Goal: Communication & Community: Answer question/provide support

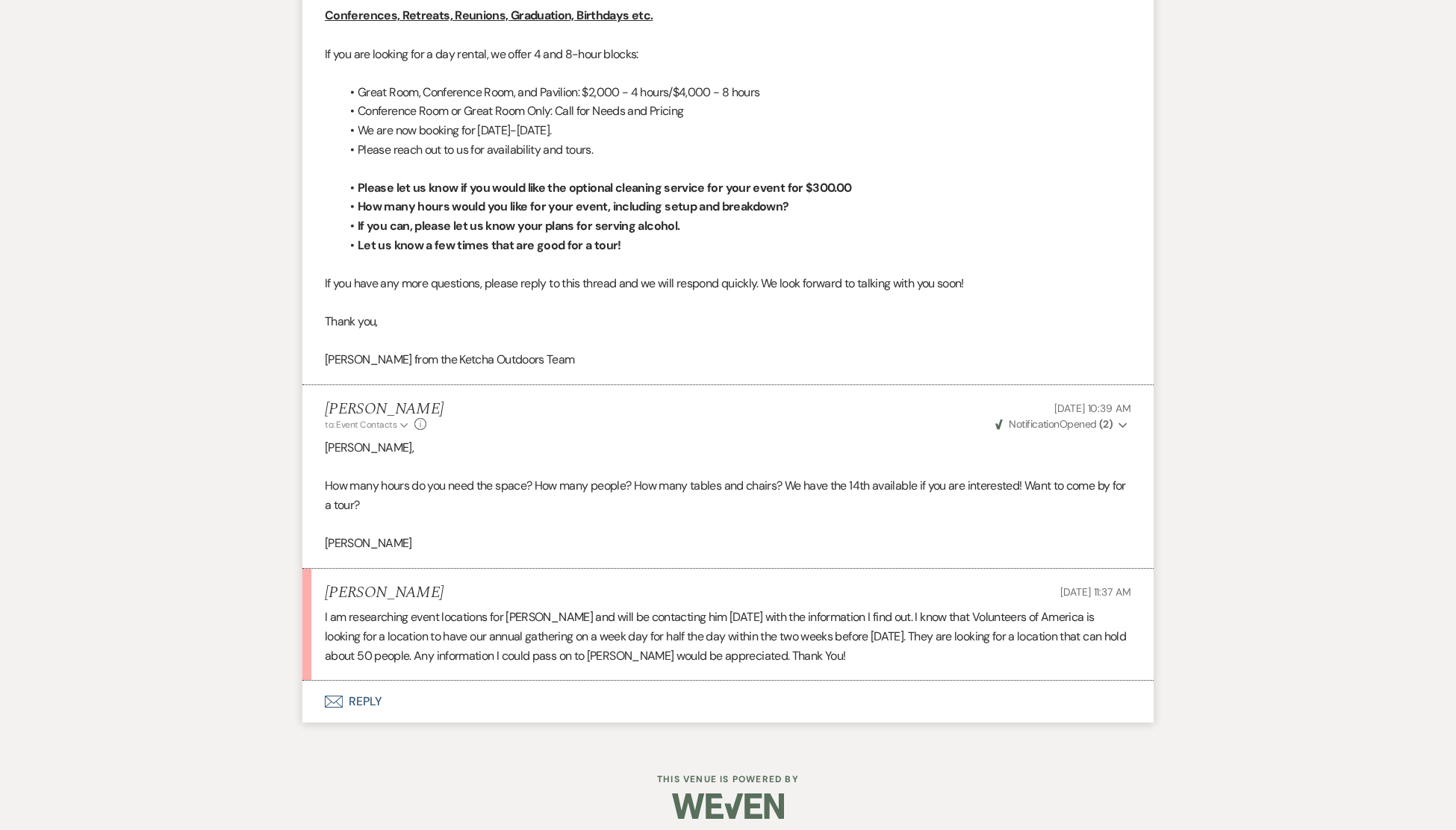
click at [365, 695] on button "Envelope Reply" at bounding box center [728, 701] width 851 height 42
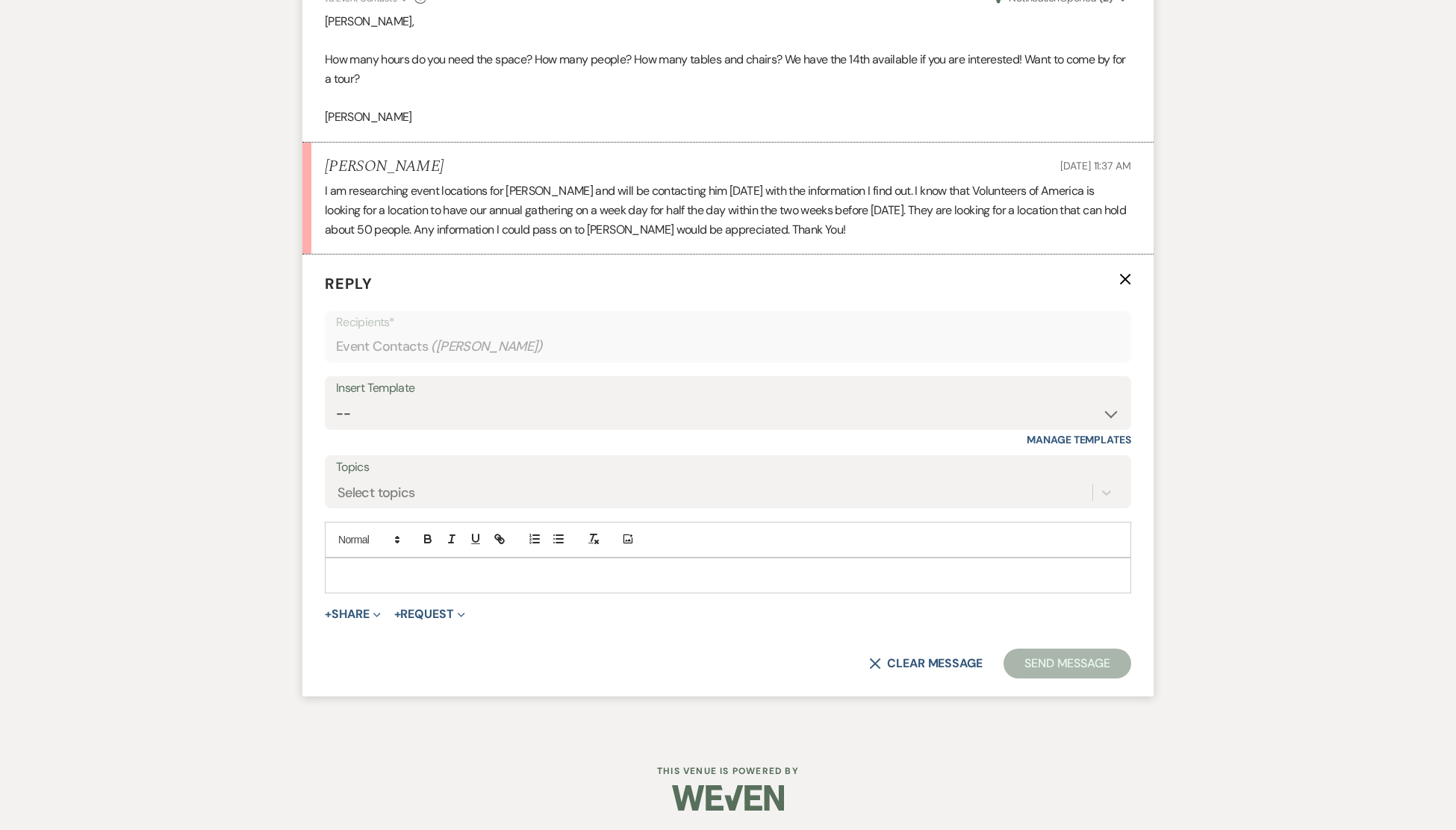
scroll to position [2165, 0]
click at [374, 563] on div at bounding box center [728, 573] width 805 height 35
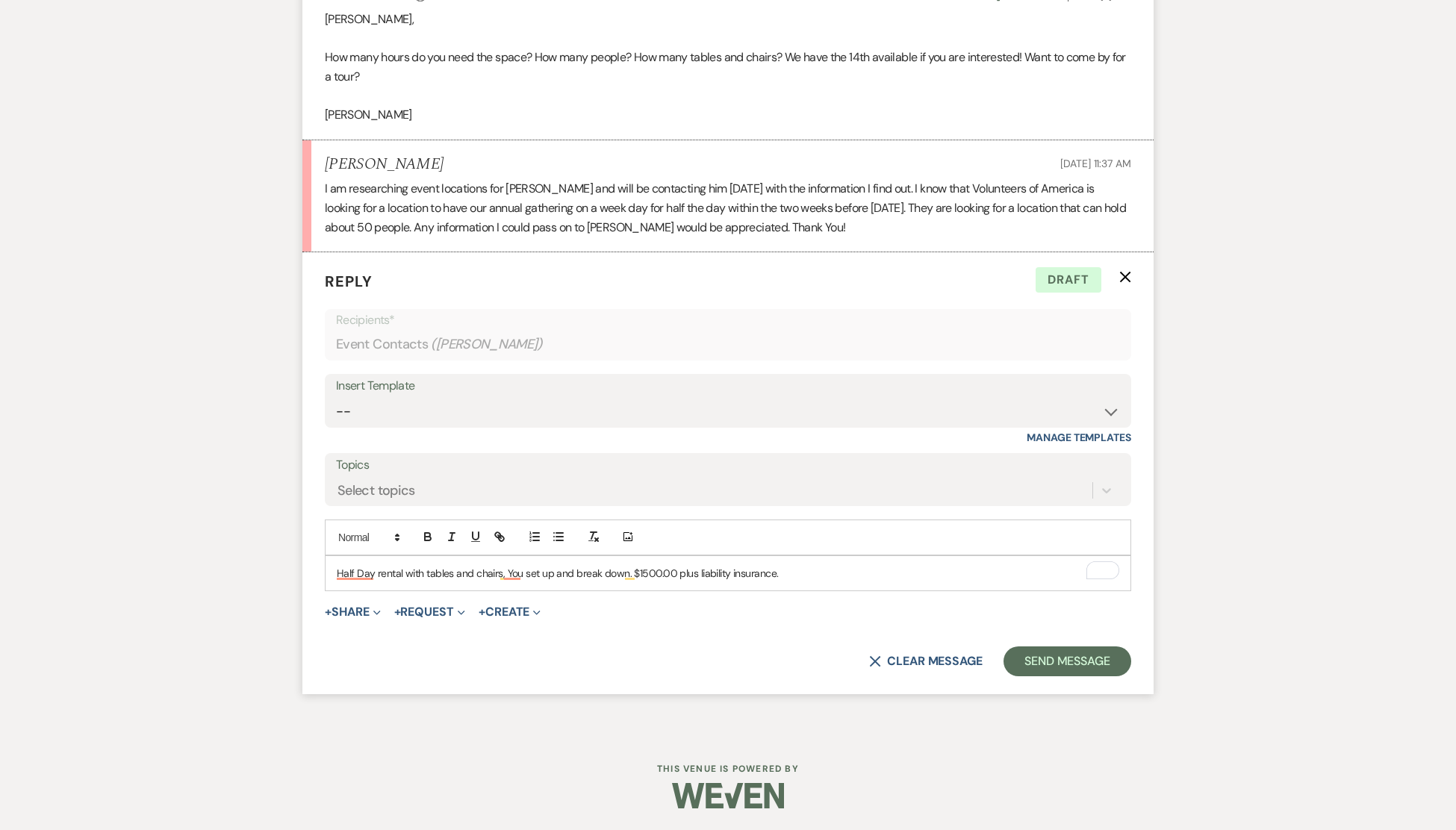
click at [563, 574] on p "Half Day rental with tables and chairs, You set up and break down. $1500.00 plu…" at bounding box center [728, 573] width 783 height 16
click at [624, 576] on p "Half Day rental with tables and chairs, You set up and break down. $1500.00 plu…" at bounding box center [728, 573] width 783 height 16
click at [633, 575] on p "Half Day rental with tables and chairs. You set up and break down and take out …" at bounding box center [728, 573] width 783 height 16
click at [1049, 657] on button "Send Message" at bounding box center [1067, 661] width 128 height 30
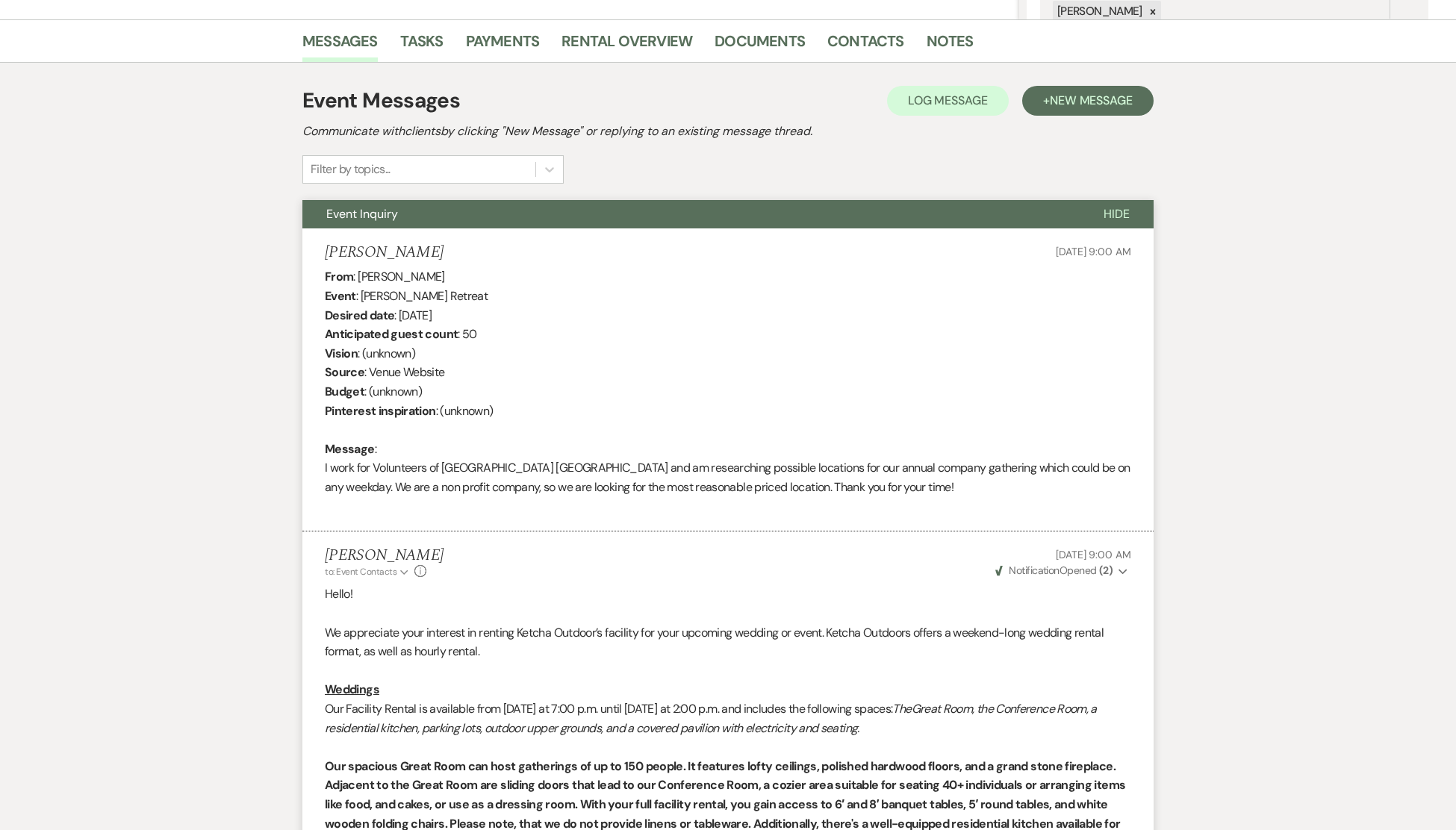
scroll to position [0, 0]
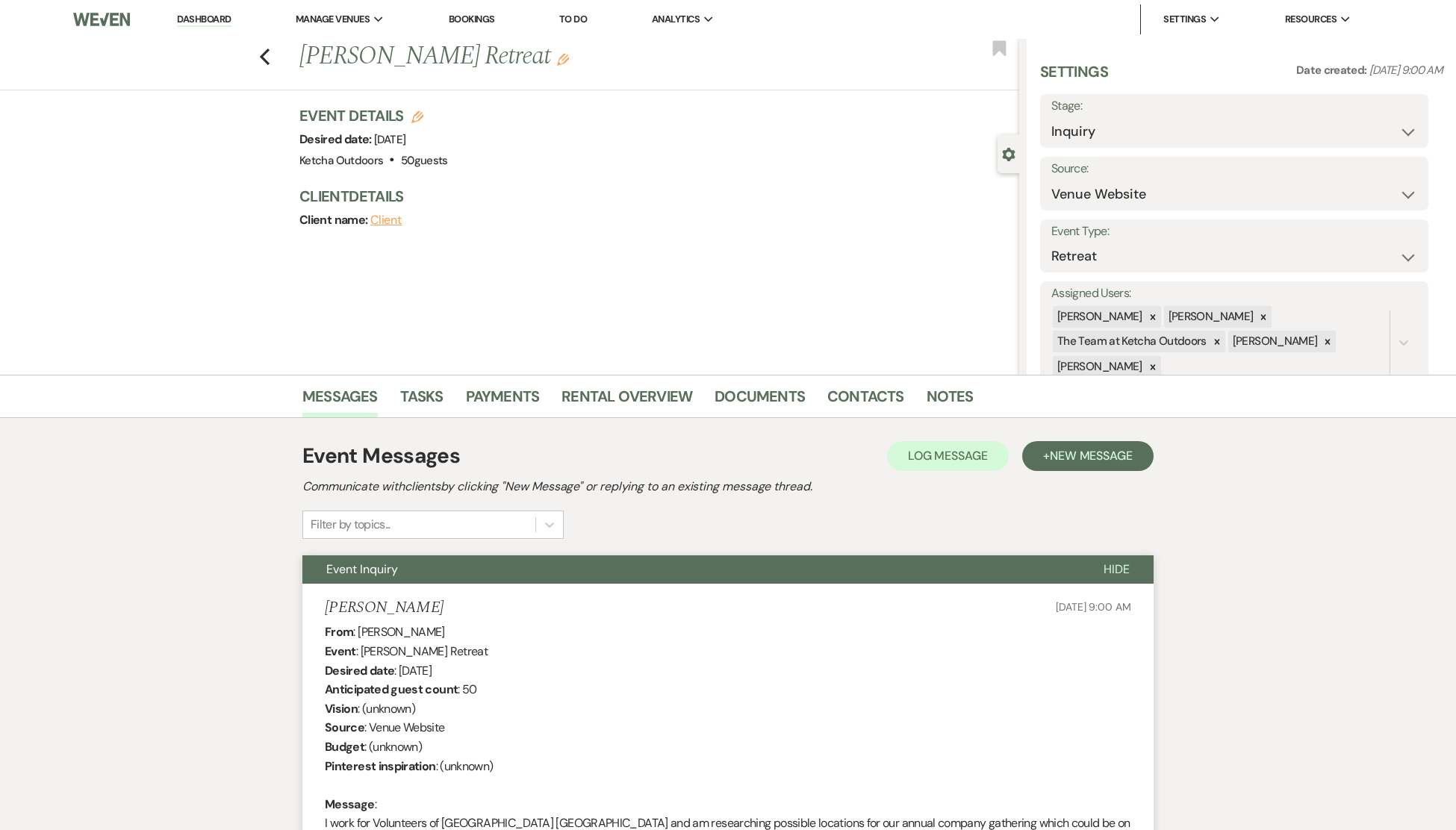
click at [192, 20] on link "Dashboard" at bounding box center [203, 19] width 53 height 14
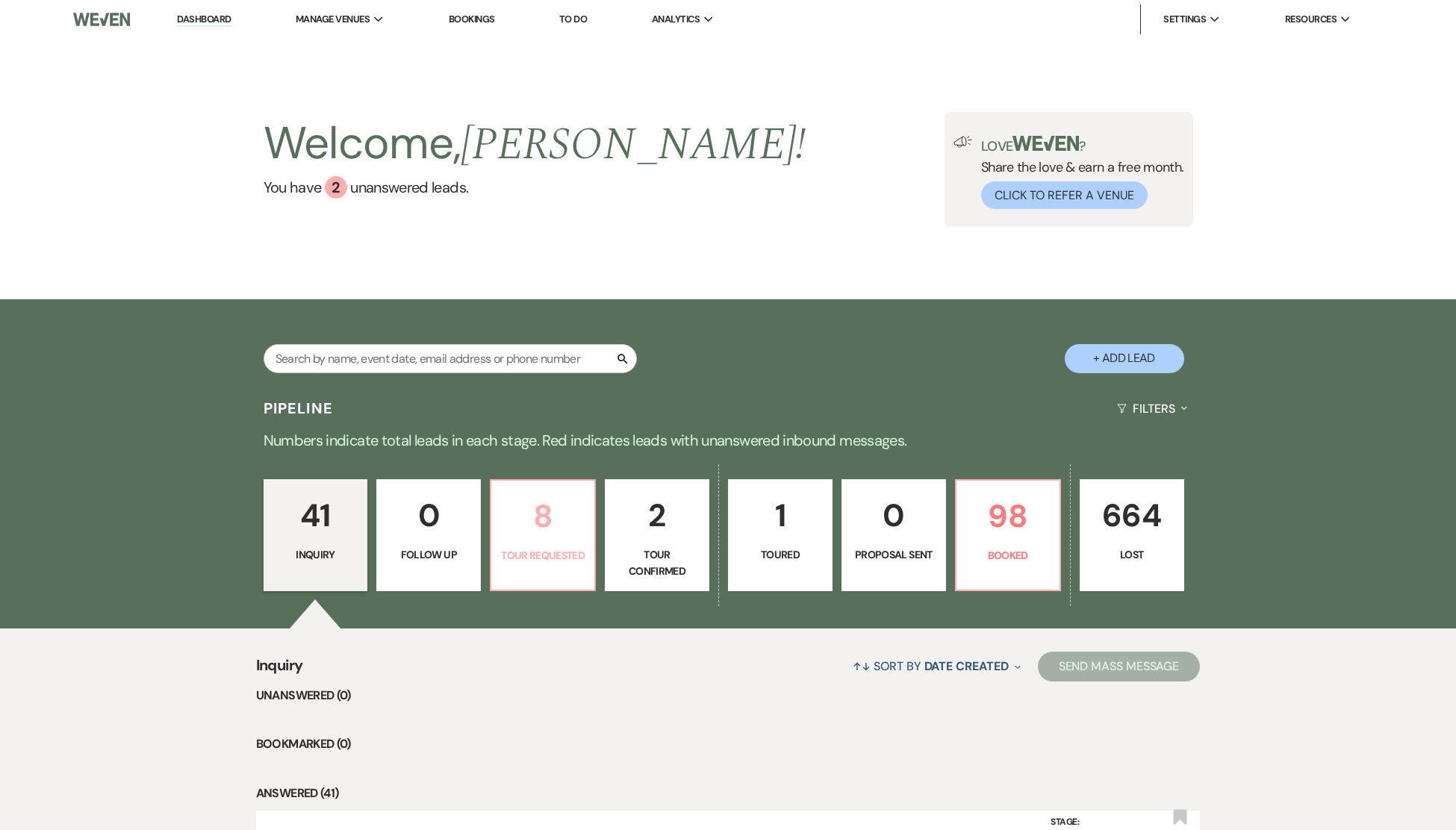
click at [541, 534] on p "8" at bounding box center [543, 516] width 85 height 50
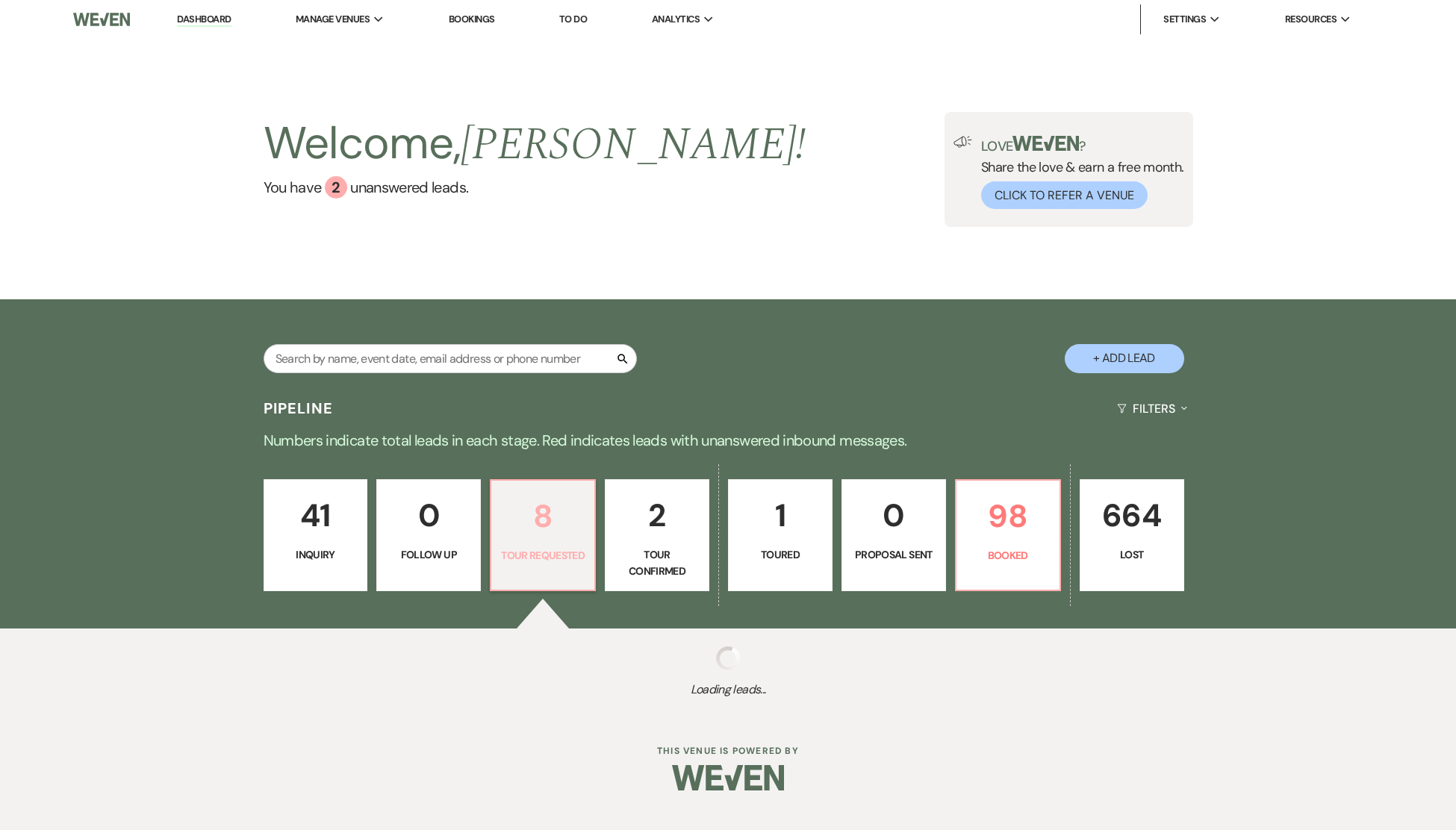
select select "2"
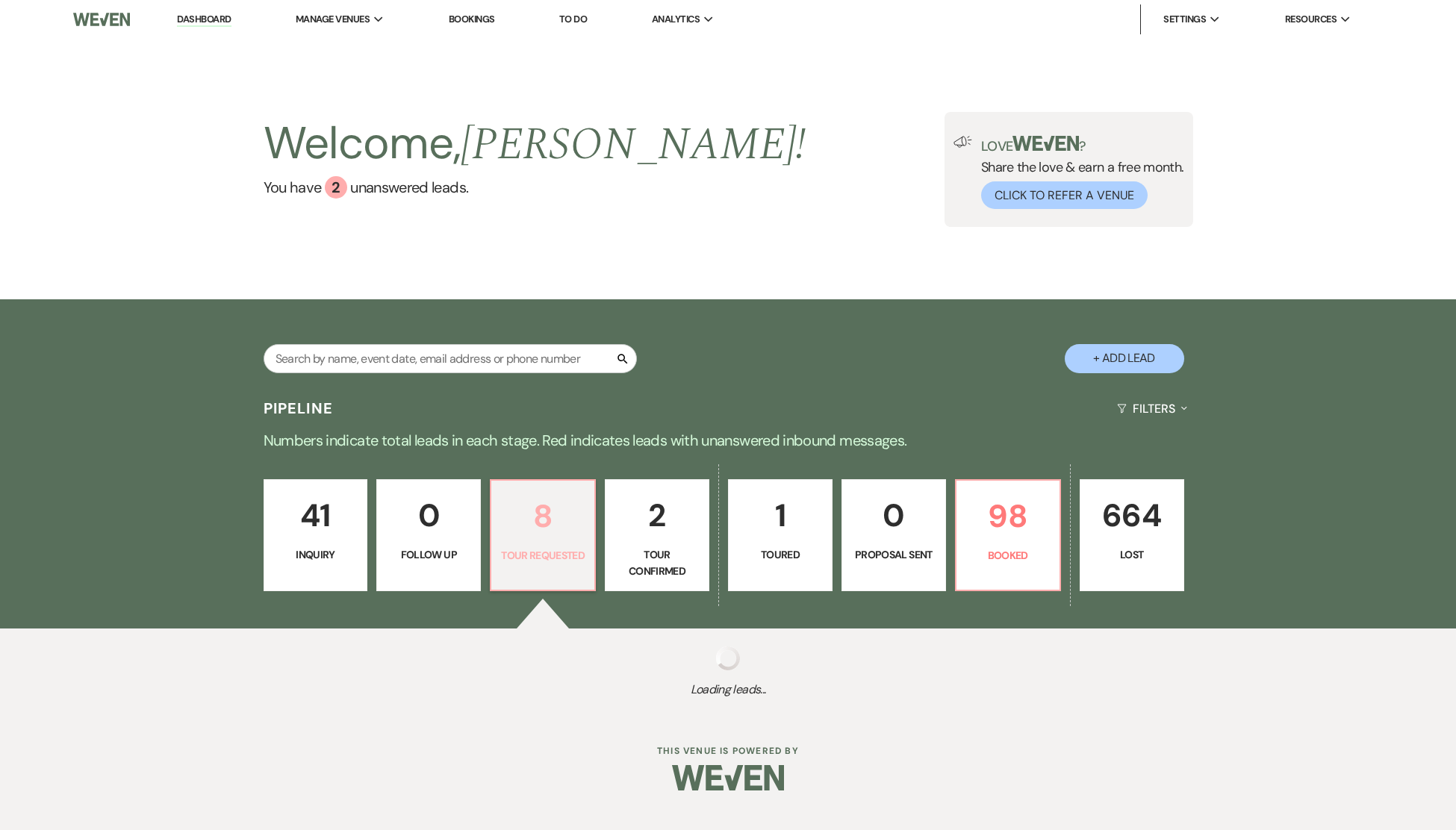
select select "2"
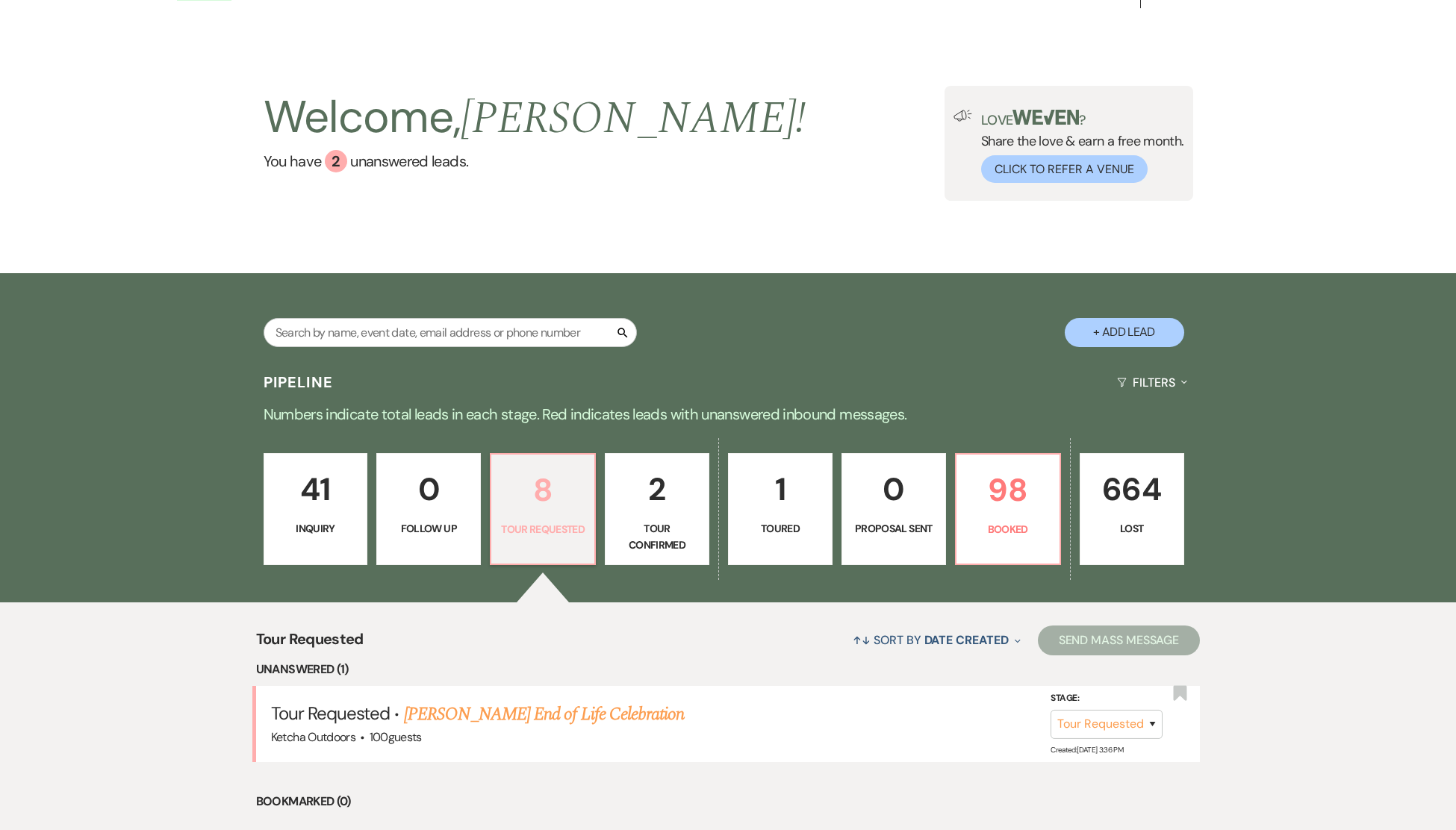
scroll to position [266, 0]
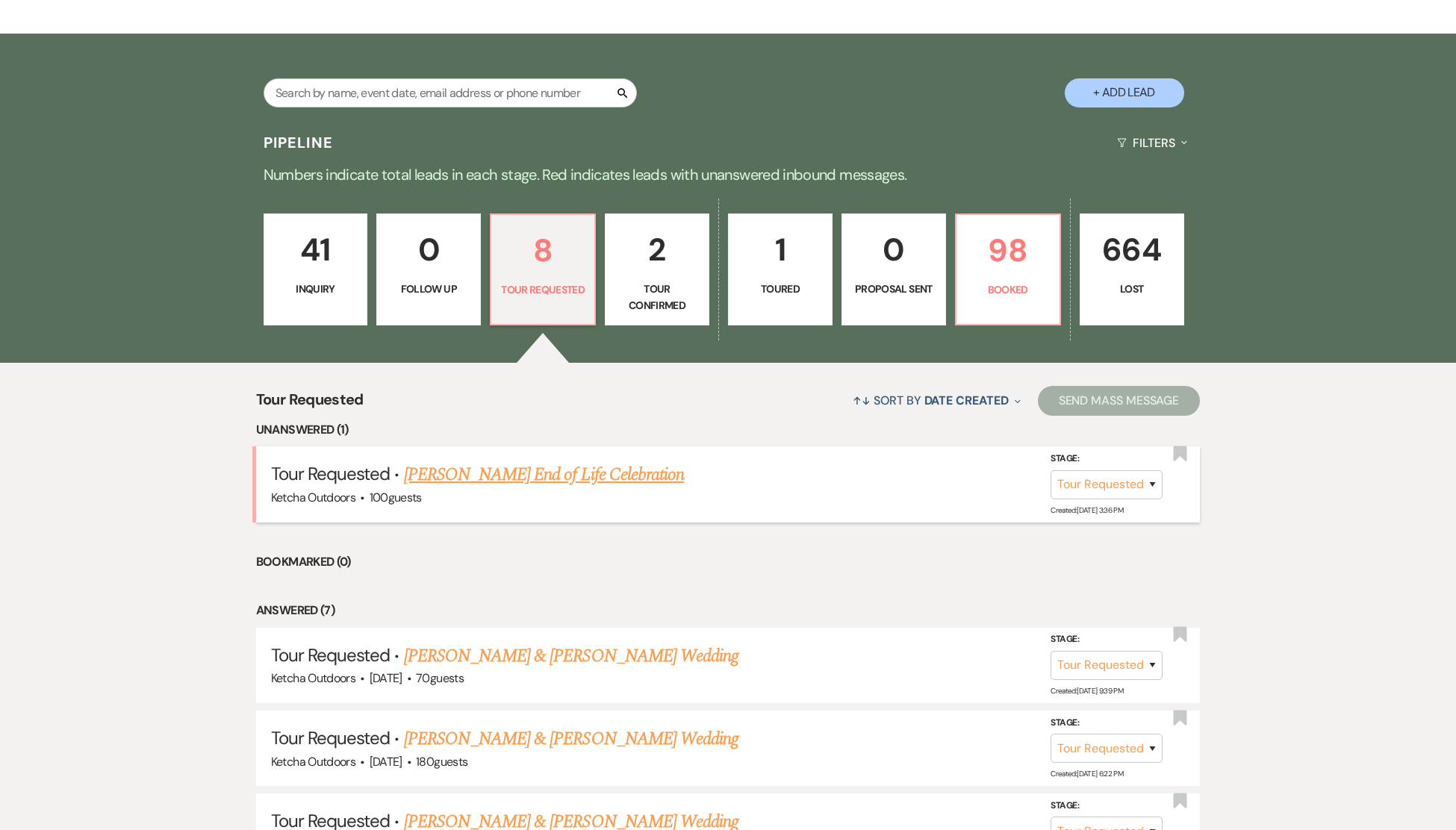
click at [513, 478] on link "[PERSON_NAME] End of Life Celebration" at bounding box center [544, 475] width 280 height 27
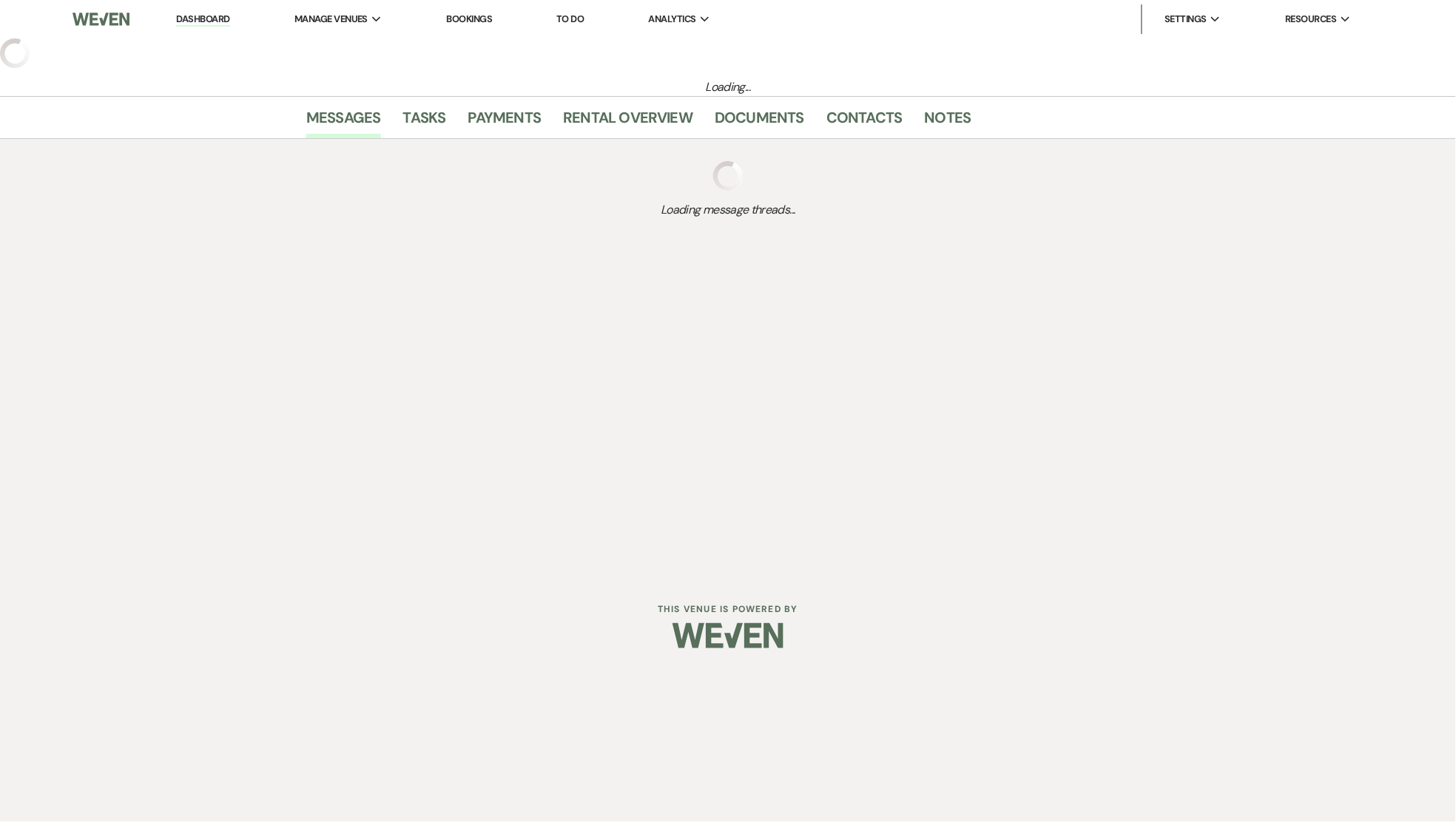
select select "2"
select select "5"
select select "14"
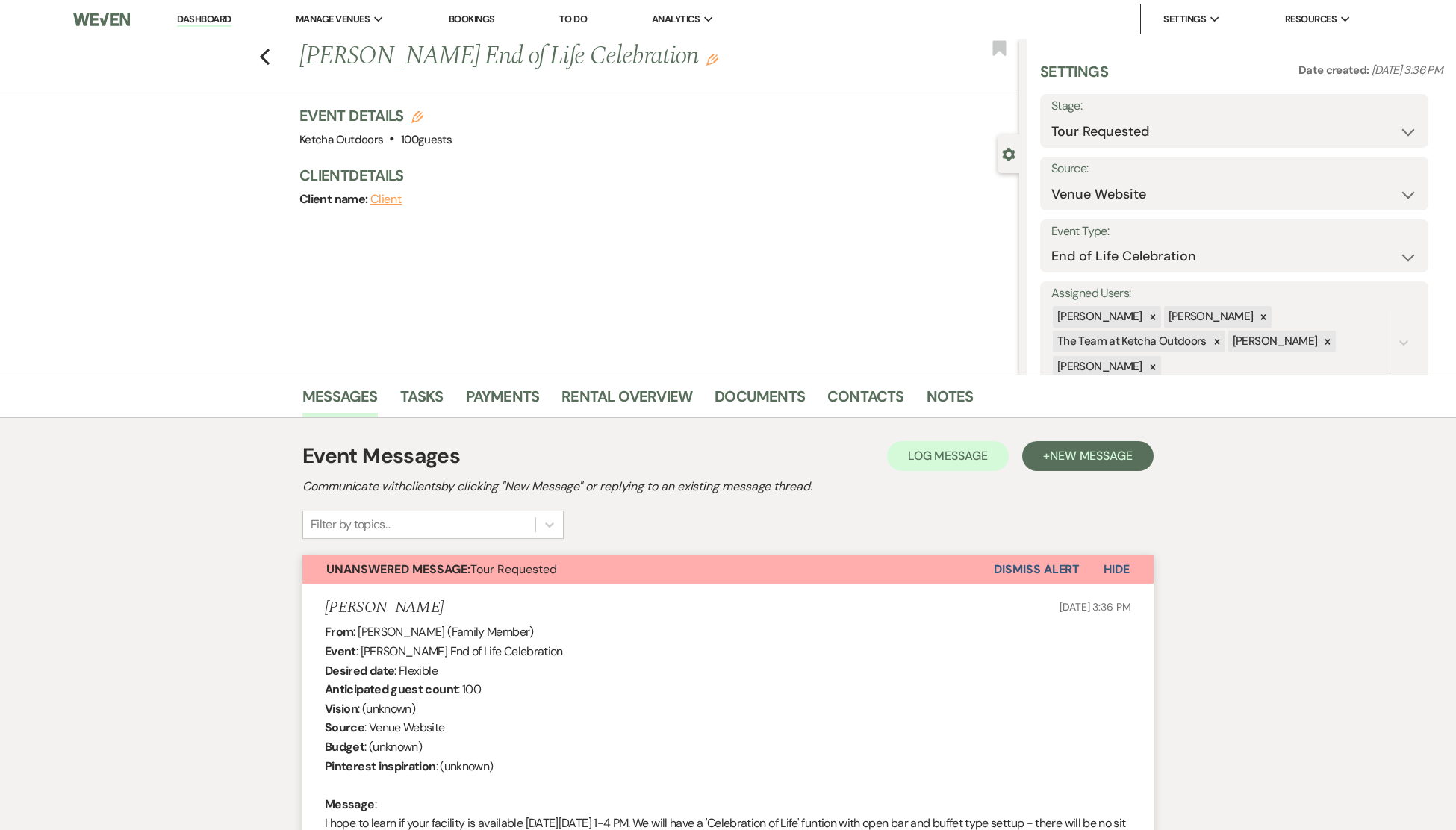
drag, startPoint x: 1039, startPoint y: 564, endPoint x: 1006, endPoint y: 551, distance: 35.5
click at [1038, 567] on button "Dismiss Alert" at bounding box center [1036, 569] width 86 height 28
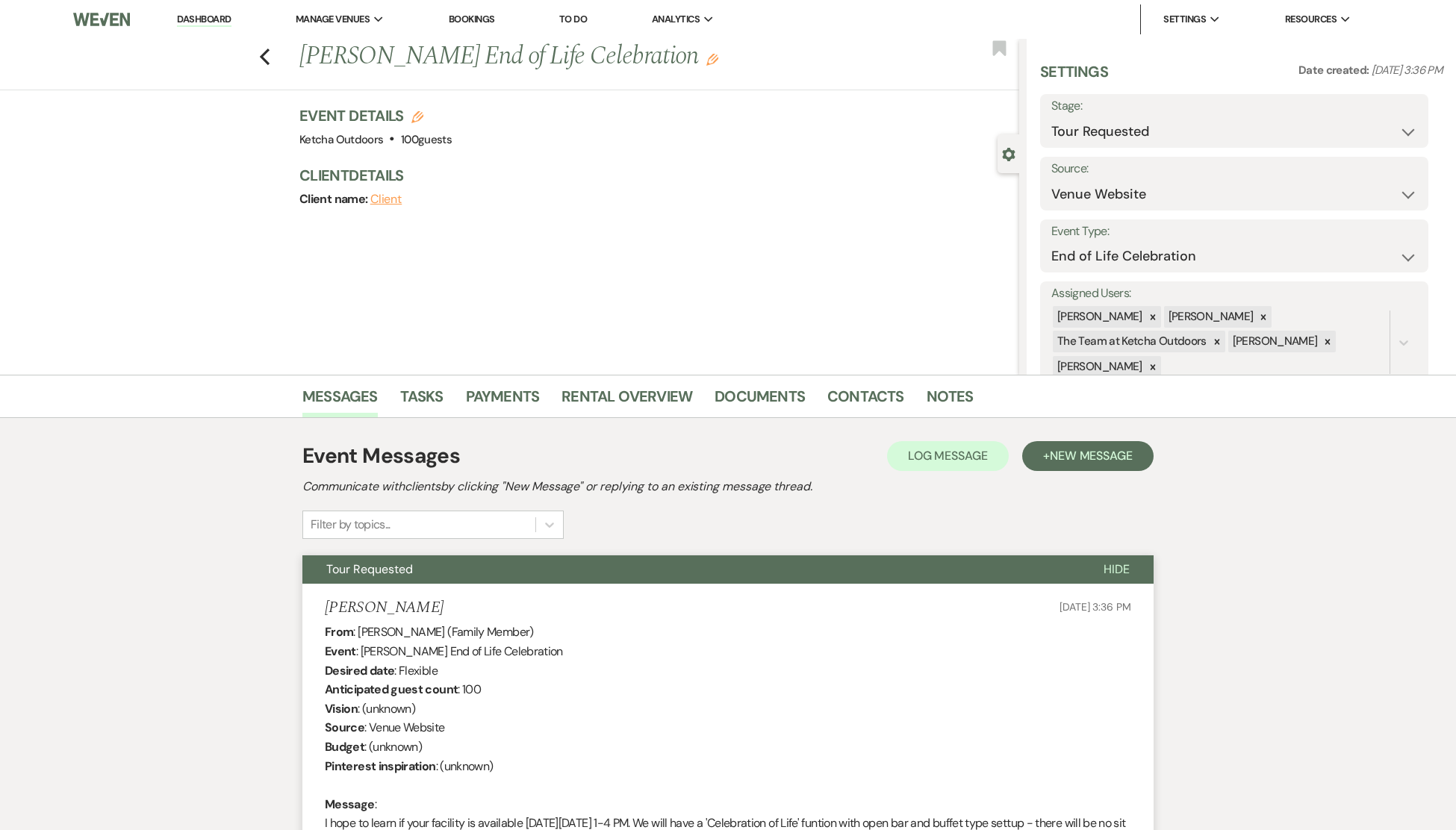
click at [194, 18] on link "Dashboard" at bounding box center [203, 19] width 53 height 14
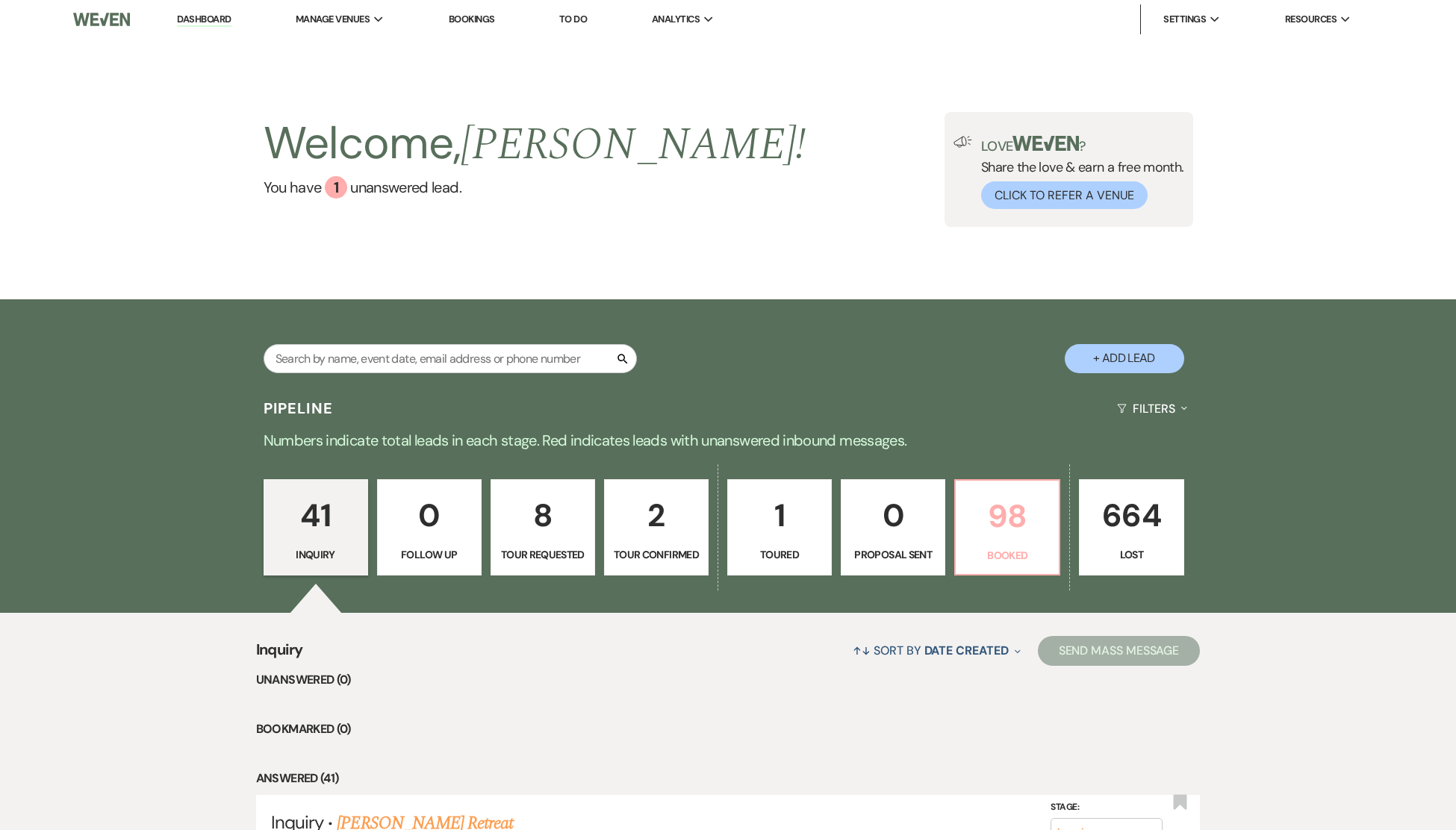
click at [1018, 530] on p "98" at bounding box center [1007, 516] width 85 height 50
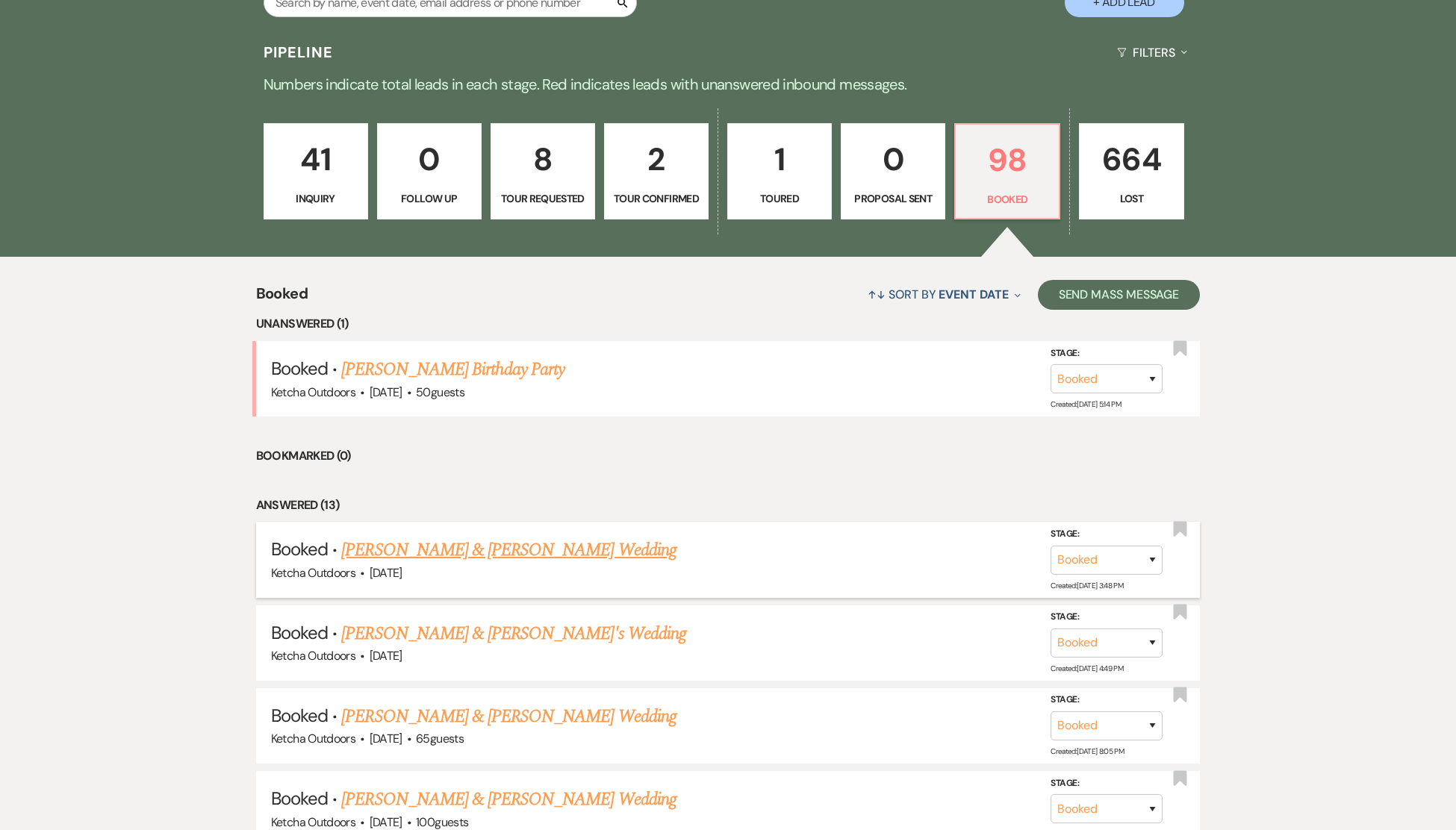
scroll to position [426, 0]
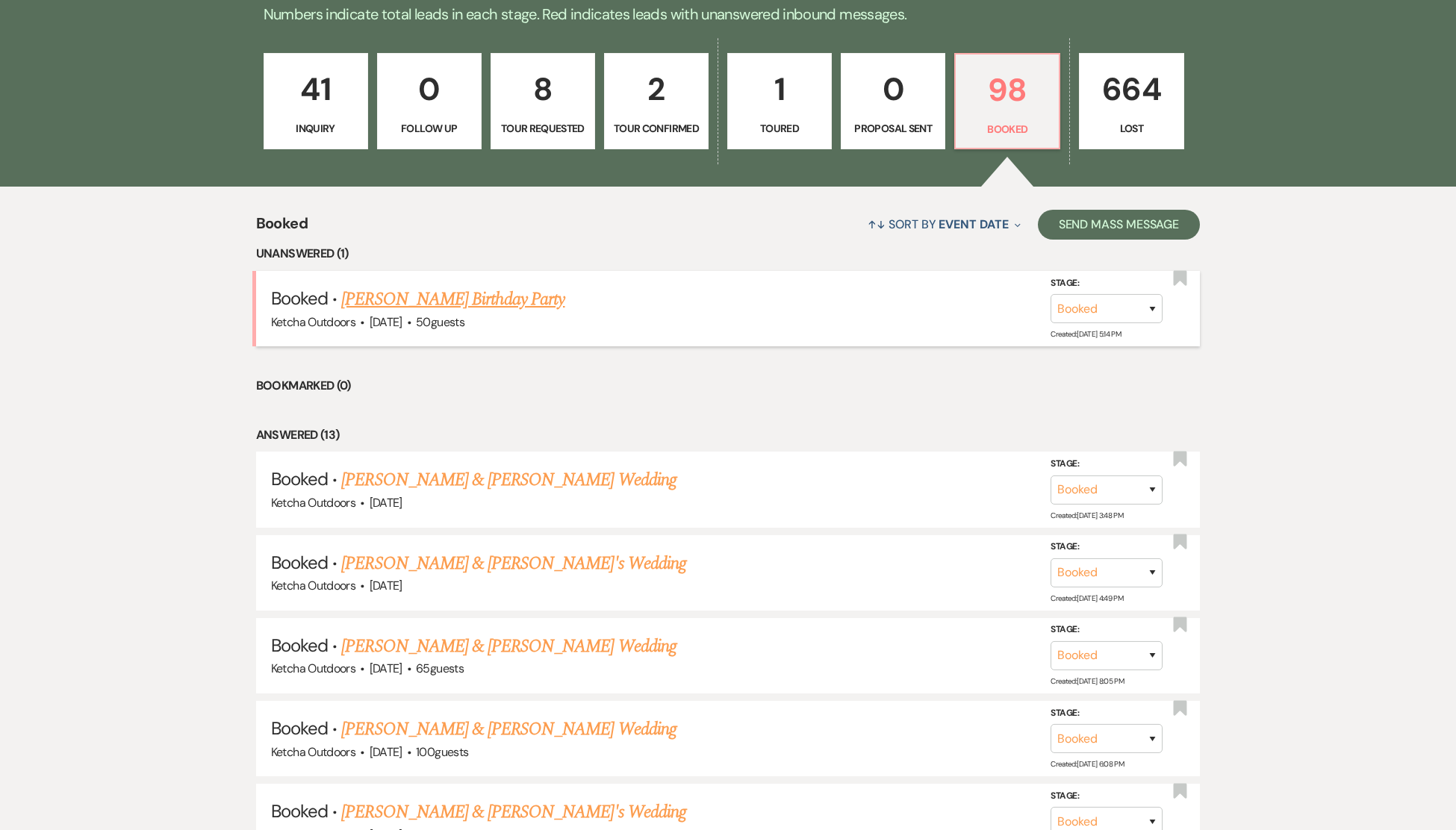
click at [493, 313] on link "[PERSON_NAME] Birthday Party" at bounding box center [453, 300] width 224 height 27
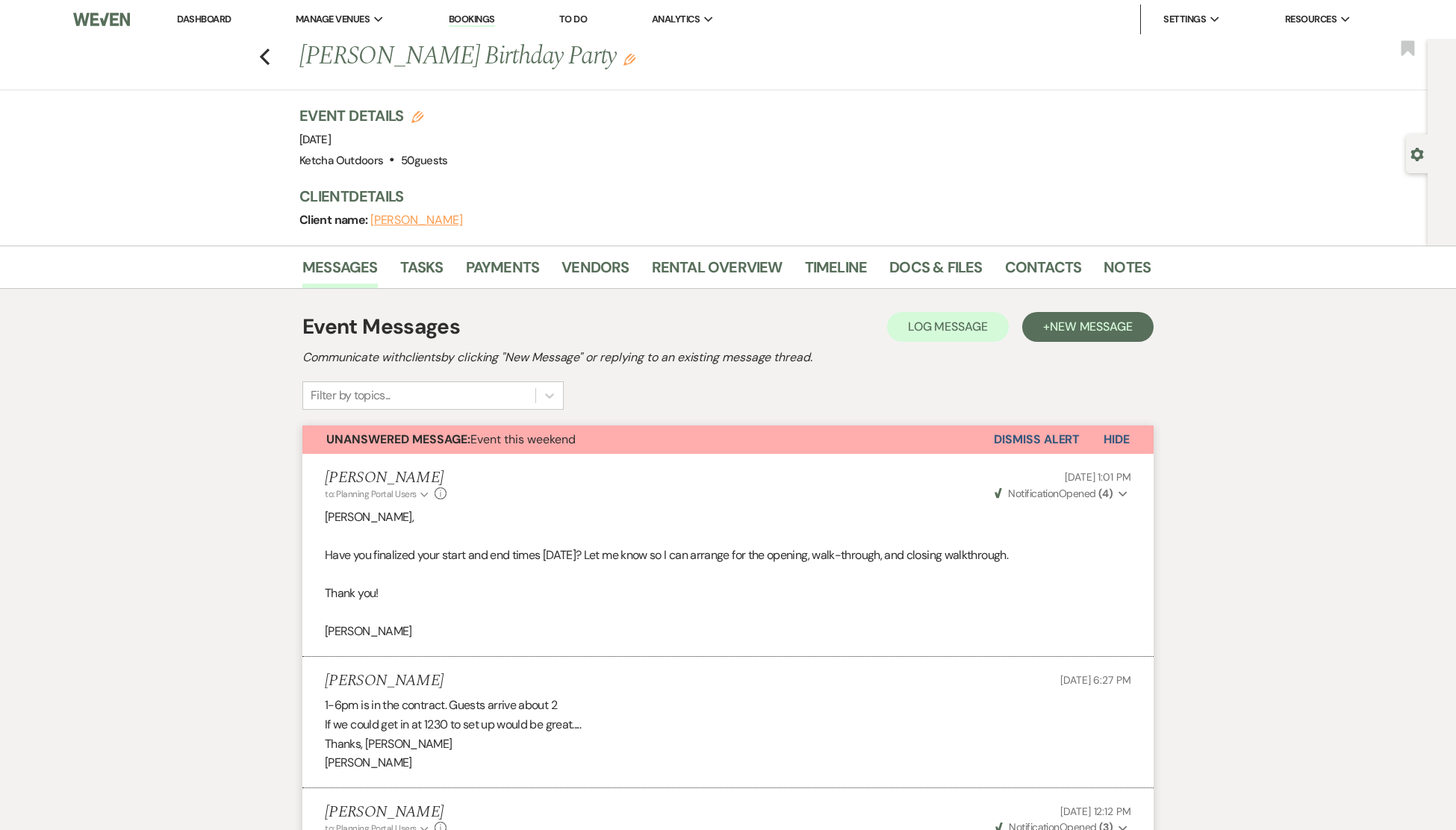
click at [1015, 438] on button "Dismiss Alert" at bounding box center [1036, 439] width 86 height 28
